Goal: Transaction & Acquisition: Obtain resource

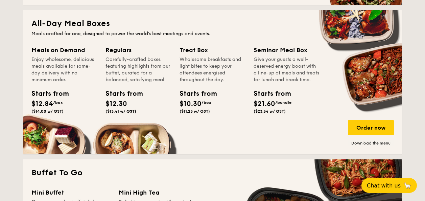
scroll to position [440, 0]
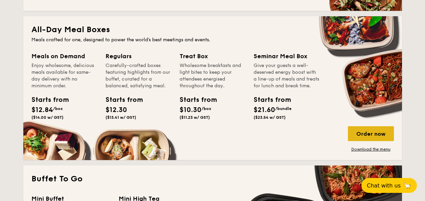
click at [355, 134] on div "Order now" at bounding box center [371, 133] width 46 height 15
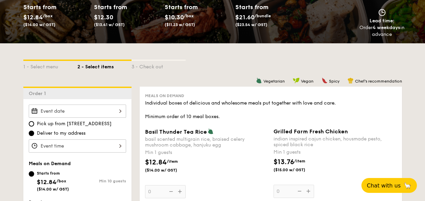
scroll to position [94, 0]
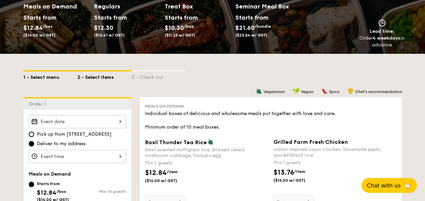
click at [55, 81] on div "1 - Select menu" at bounding box center [50, 75] width 54 height 9
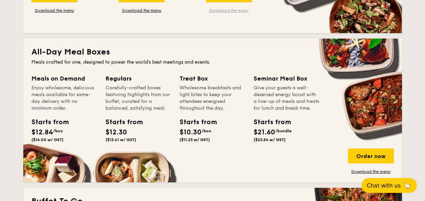
scroll to position [432, 0]
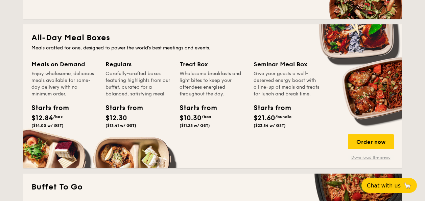
click at [355, 156] on link "Download the menu" at bounding box center [371, 157] width 46 height 5
